Goal: Information Seeking & Learning: Learn about a topic

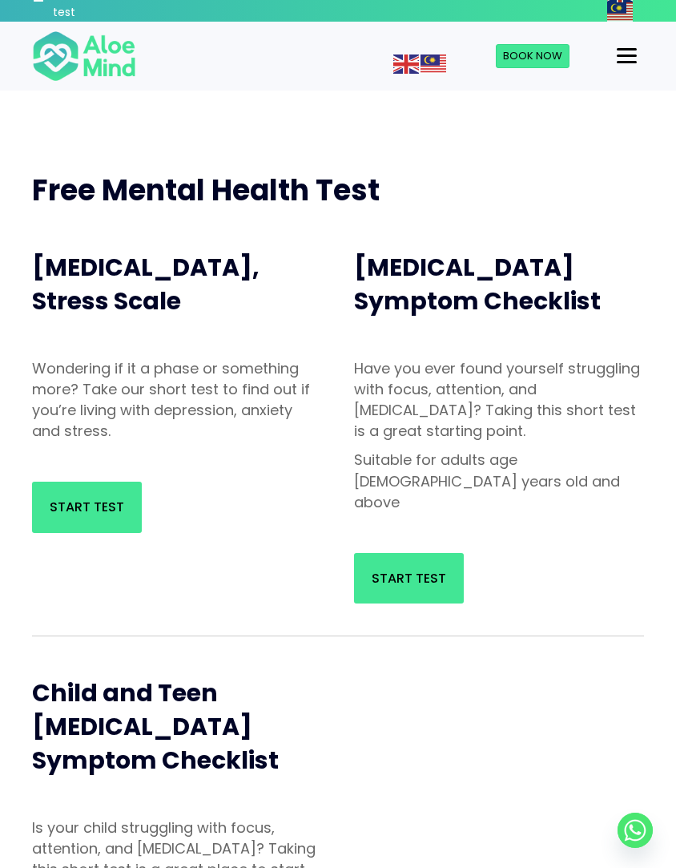
click at [115, 506] on span "Start Test" at bounding box center [87, 507] width 75 height 18
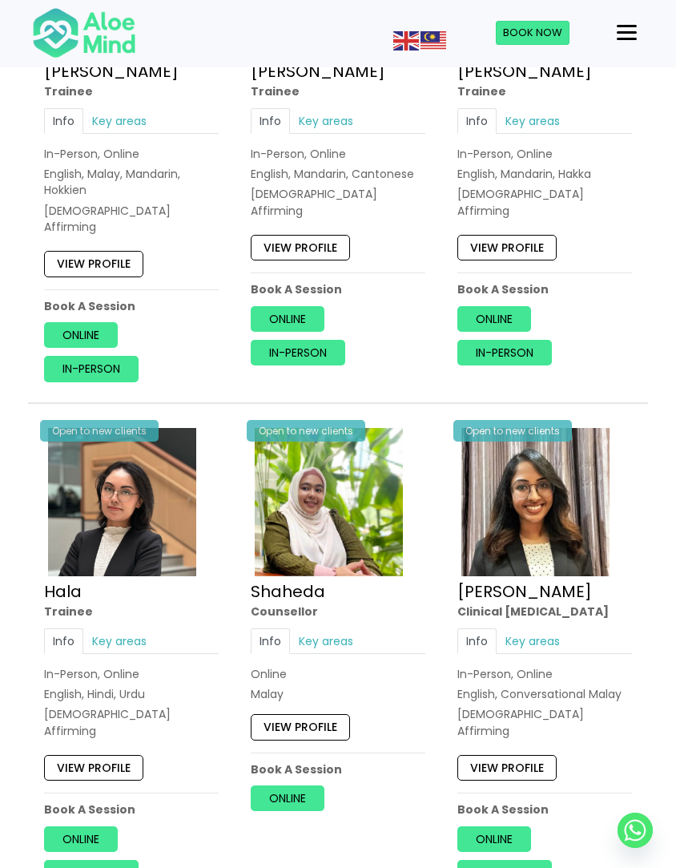
scroll to position [1052, 0]
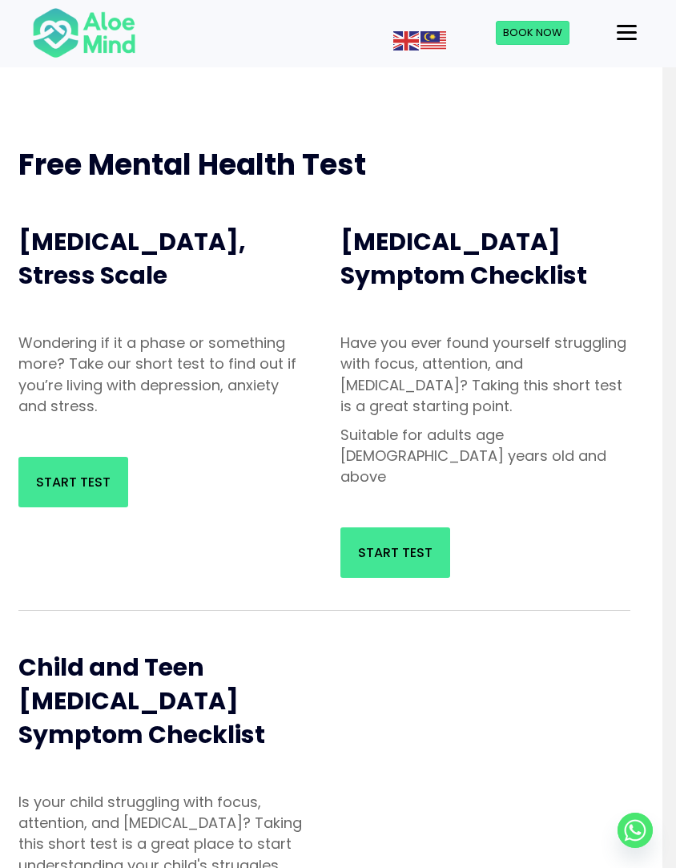
scroll to position [115, 0]
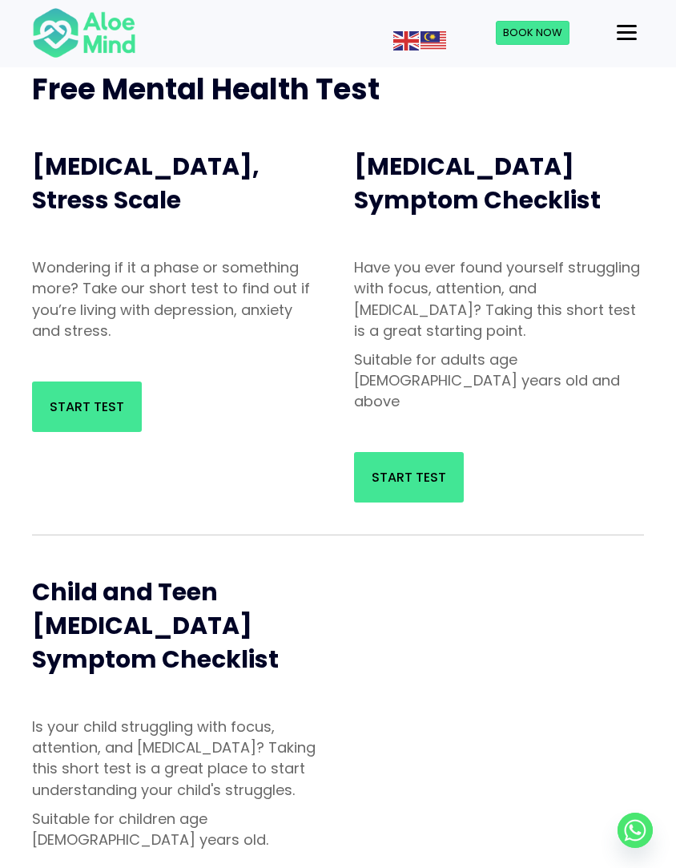
click at [447, 453] on link "Start Test" at bounding box center [409, 477] width 110 height 50
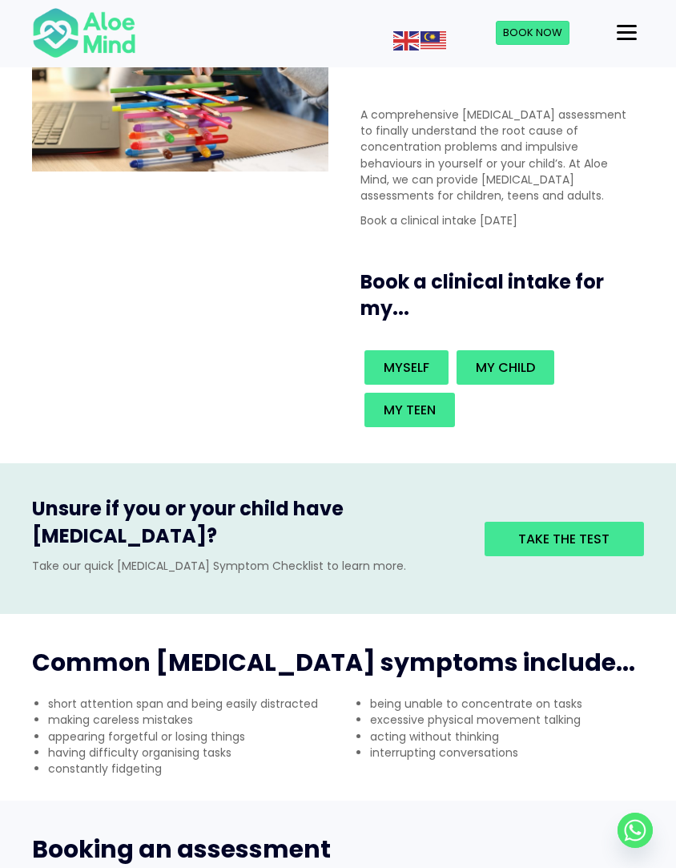
scroll to position [143, 0]
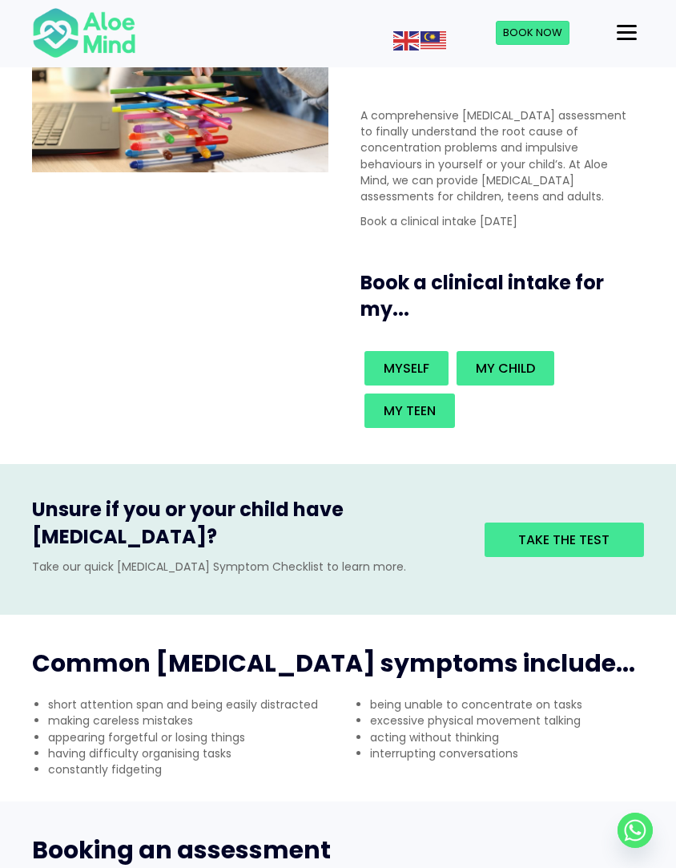
click at [528, 530] on span "Take the test" at bounding box center [563, 539] width 91 height 18
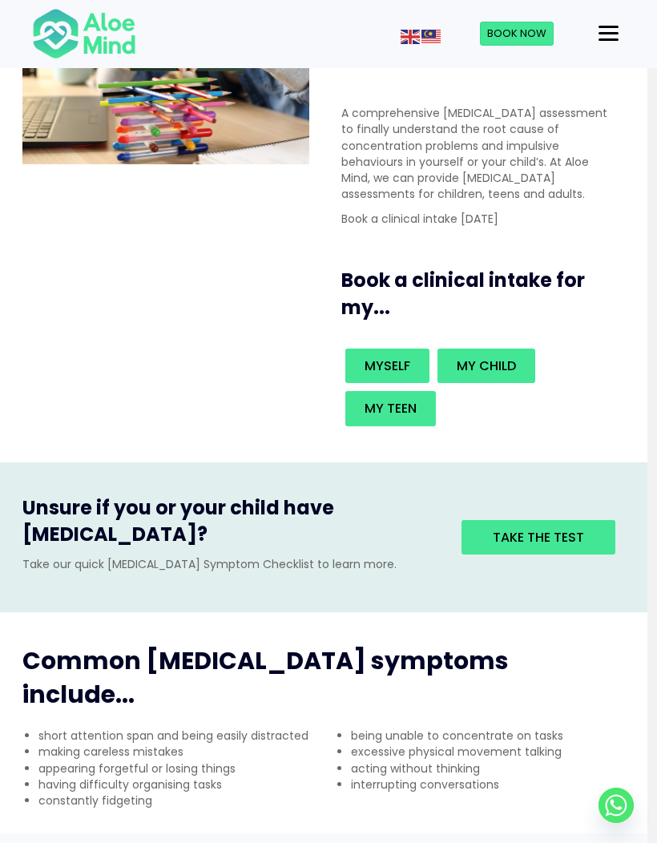
scroll to position [0, 10]
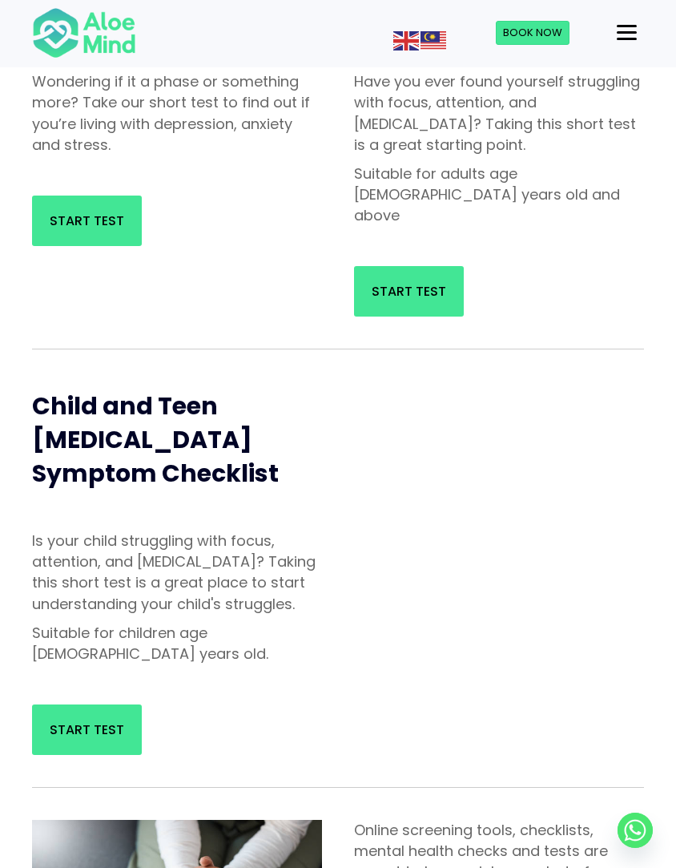
click at [101, 720] on span "Start Test" at bounding box center [87, 729] width 75 height 18
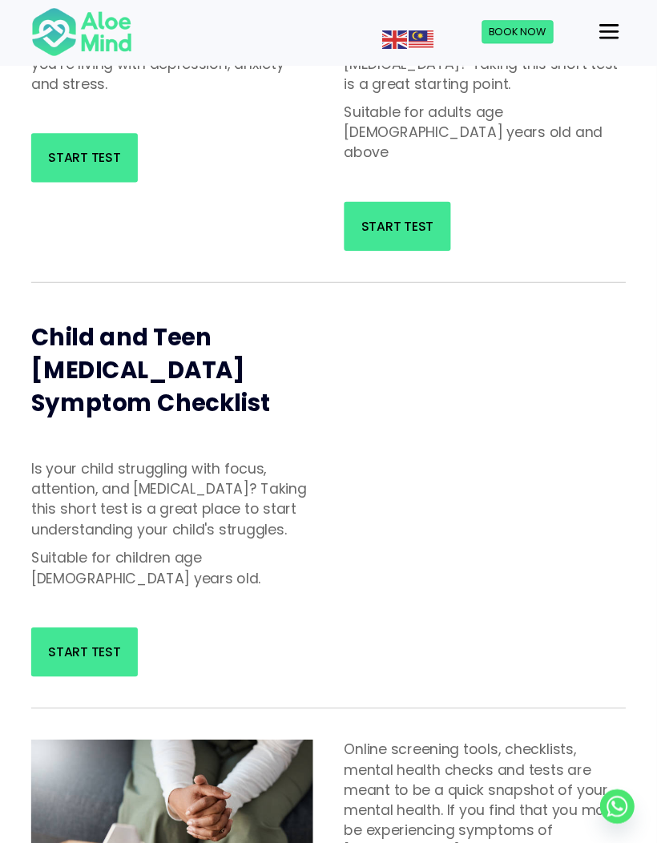
scroll to position [343, 10]
